Goal: Information Seeking & Learning: Learn about a topic

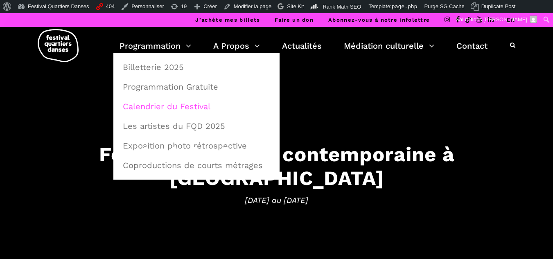
click at [132, 103] on link "Calendrier du Festival" at bounding box center [196, 106] width 157 height 19
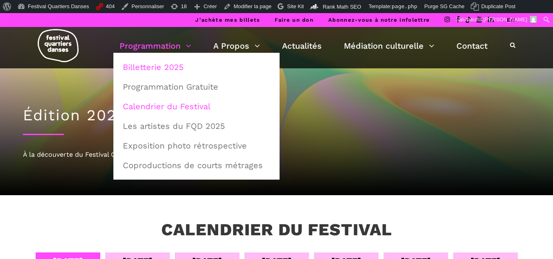
click at [146, 62] on link "Billetterie 2025" at bounding box center [196, 67] width 157 height 19
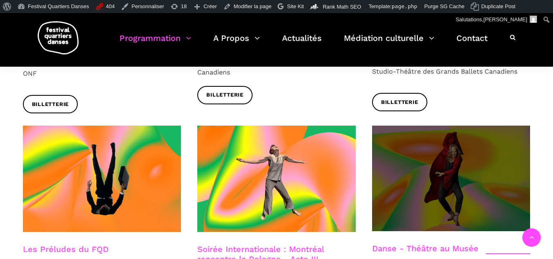
scroll to position [942, 0]
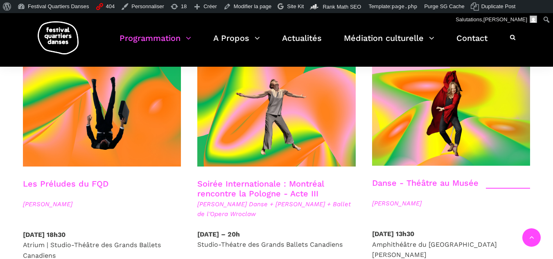
click at [57, 34] on img at bounding box center [58, 37] width 41 height 33
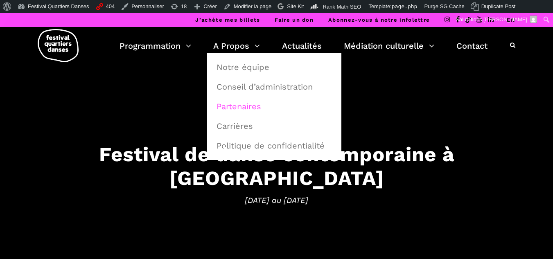
click at [251, 103] on link "Partenaires" at bounding box center [274, 106] width 125 height 19
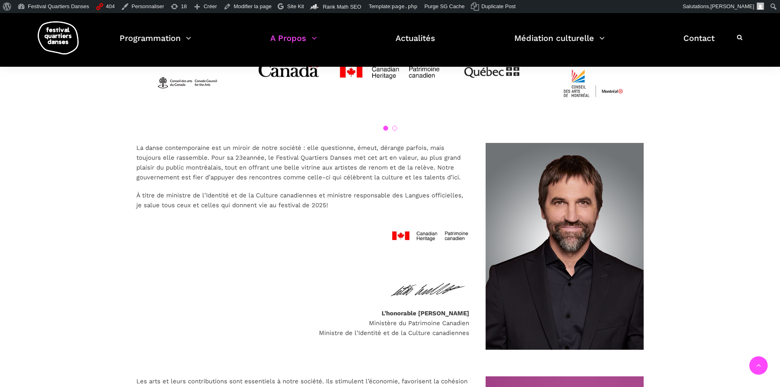
scroll to position [451, 0]
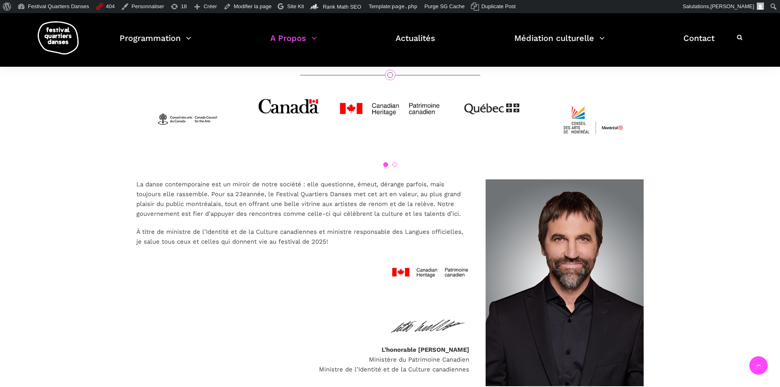
click at [396, 167] on div "1 2" at bounding box center [390, 133] width 524 height 91
click at [396, 166] on link "2" at bounding box center [394, 164] width 5 height 5
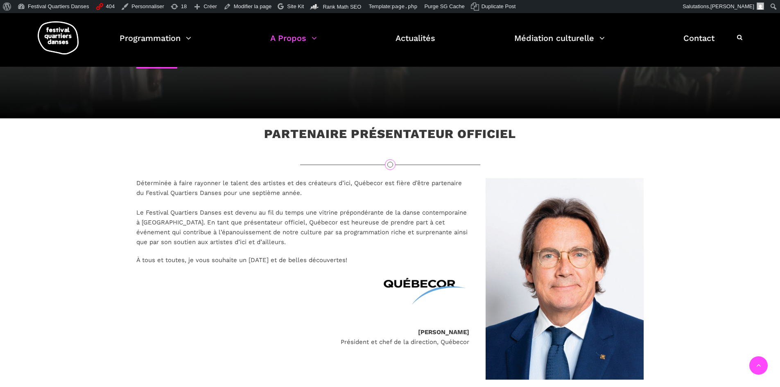
scroll to position [0, 0]
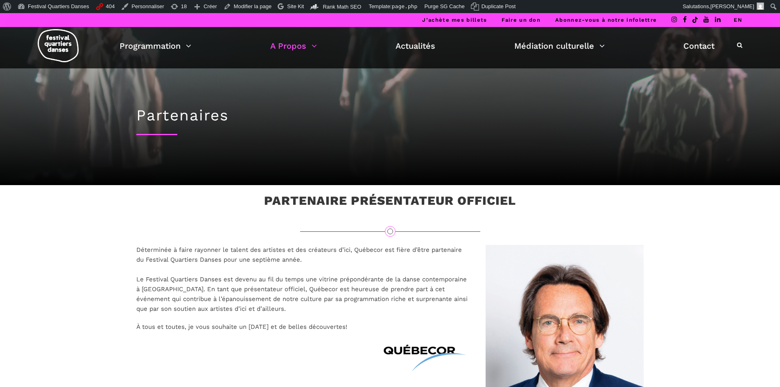
click at [553, 15] on li "EN" at bounding box center [738, 20] width 9 height 14
click at [553, 18] on link "EN" at bounding box center [738, 20] width 9 height 6
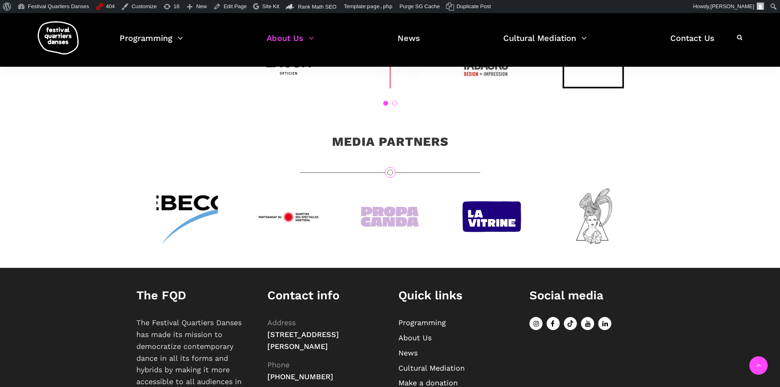
scroll to position [2581, 0]
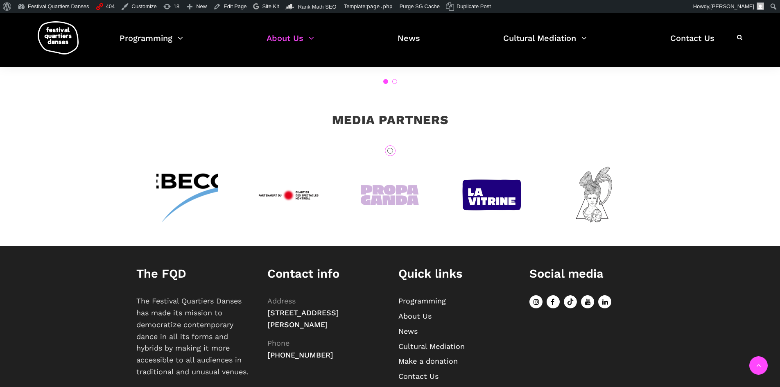
click at [199, 176] on img at bounding box center [186, 194] width 61 height 61
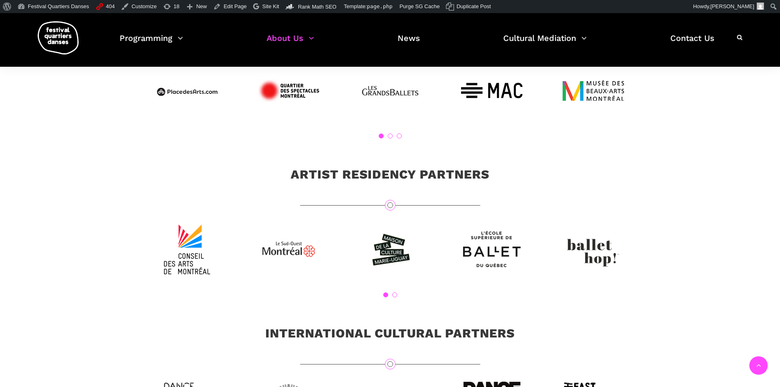
scroll to position [2048, 0]
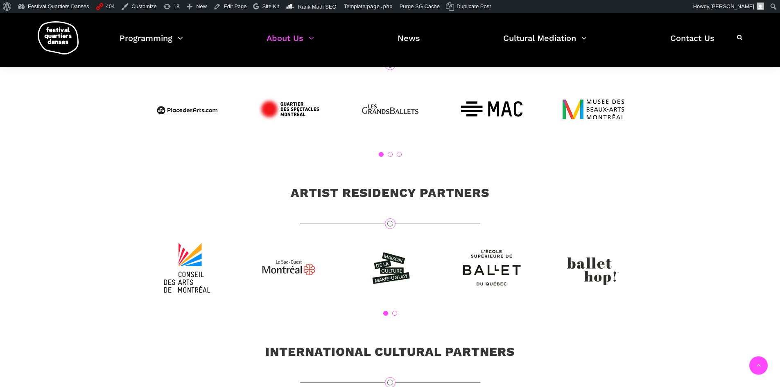
click at [399, 308] on div "1 2" at bounding box center [390, 282] width 524 height 91
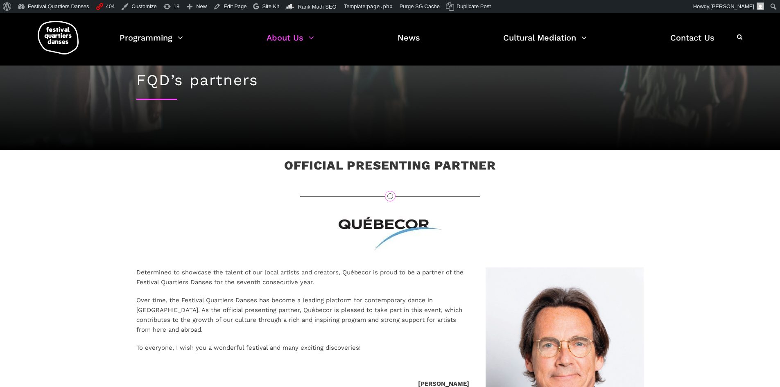
scroll to position [0, 0]
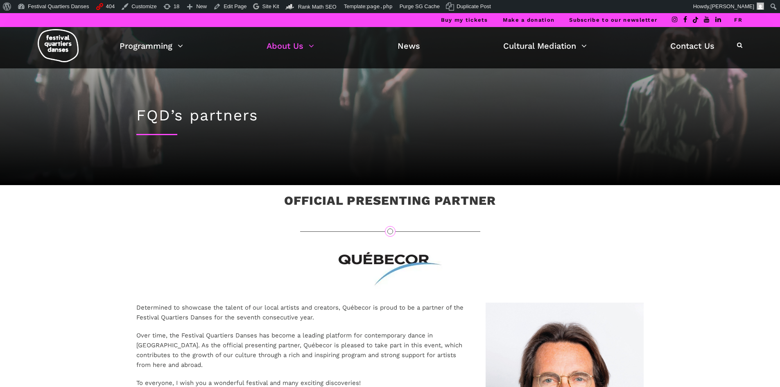
click at [739, 18] on link "FR" at bounding box center [738, 20] width 8 height 6
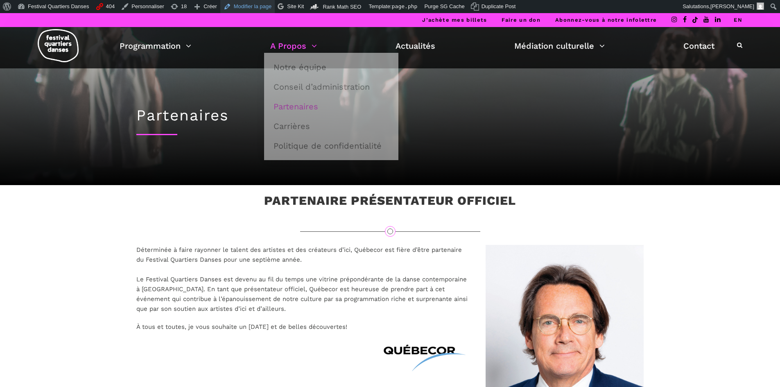
click at [238, 7] on link "Modifier la page" at bounding box center [247, 6] width 55 height 13
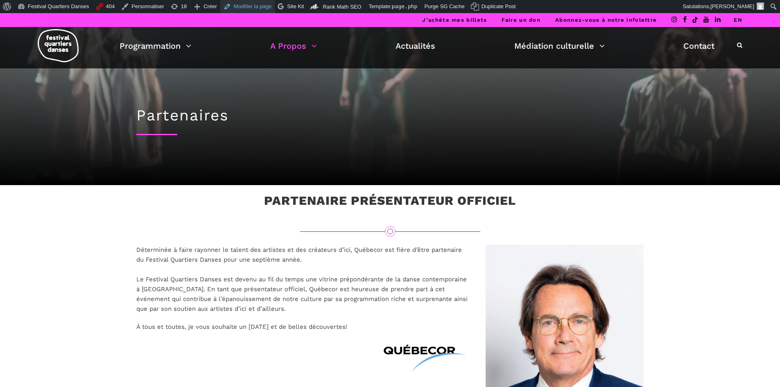
click at [254, 7] on link "Modifier la page" at bounding box center [247, 6] width 55 height 13
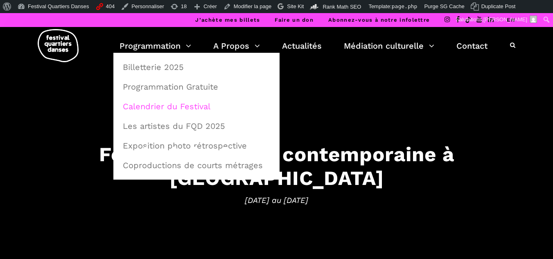
click at [196, 106] on link "Calendrier du Festival" at bounding box center [196, 106] width 157 height 19
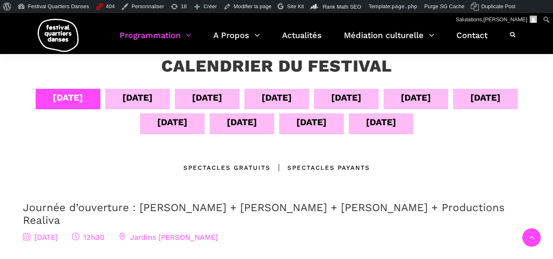
click at [274, 96] on div "07 sept" at bounding box center [277, 98] width 30 height 14
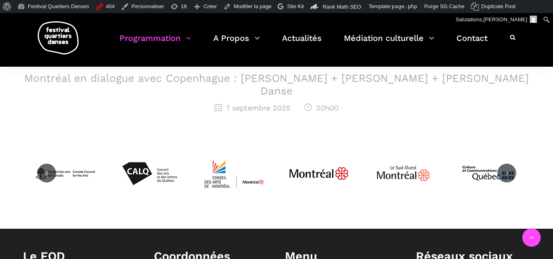
scroll to position [246, 0]
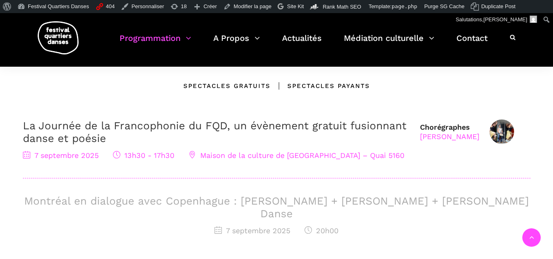
click at [225, 207] on h3 "Montréal en dialogue avec Copenhague : Charles-Alexis Desgagnés + Lene Boel + S…" at bounding box center [277, 207] width 508 height 25
click at [227, 205] on h3 "Montréal en dialogue avec Copenhague : Charles-Alexis Desgagnés + Lene Boel + S…" at bounding box center [277, 207] width 508 height 25
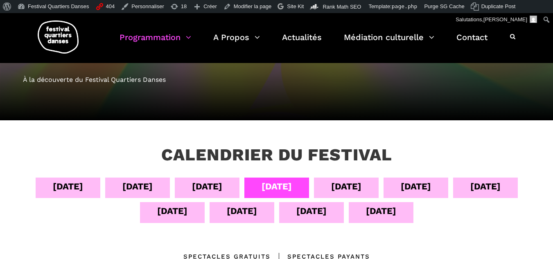
scroll to position [41, 0]
